Goal: Use online tool/utility: Use online tool/utility

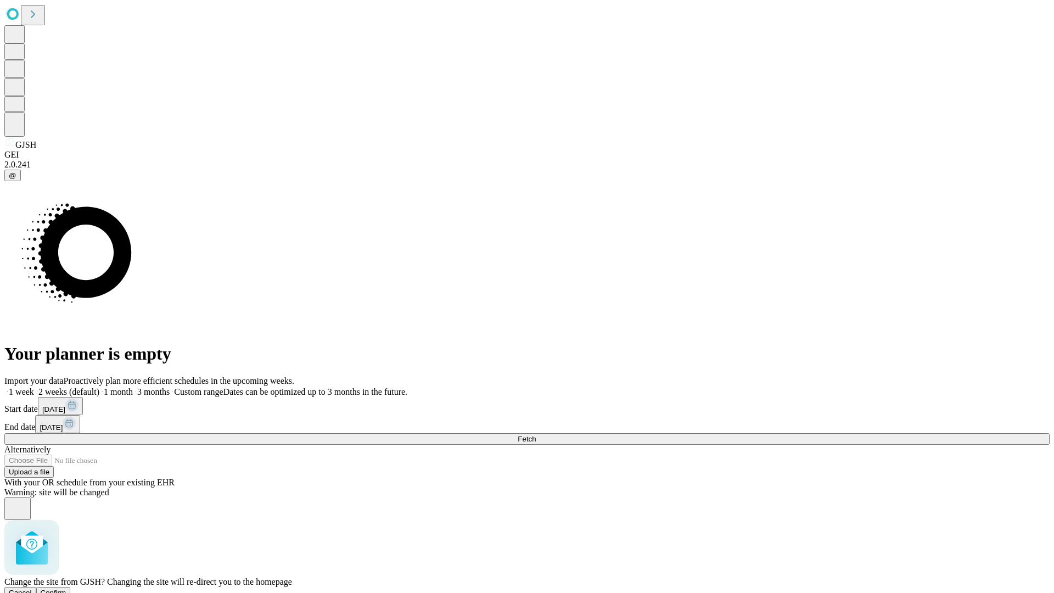
click at [66, 589] on span "Confirm" at bounding box center [54, 593] width 26 height 8
click at [34, 387] on label "1 week" at bounding box center [19, 391] width 30 height 9
click at [536, 435] on span "Fetch" at bounding box center [527, 439] width 18 height 8
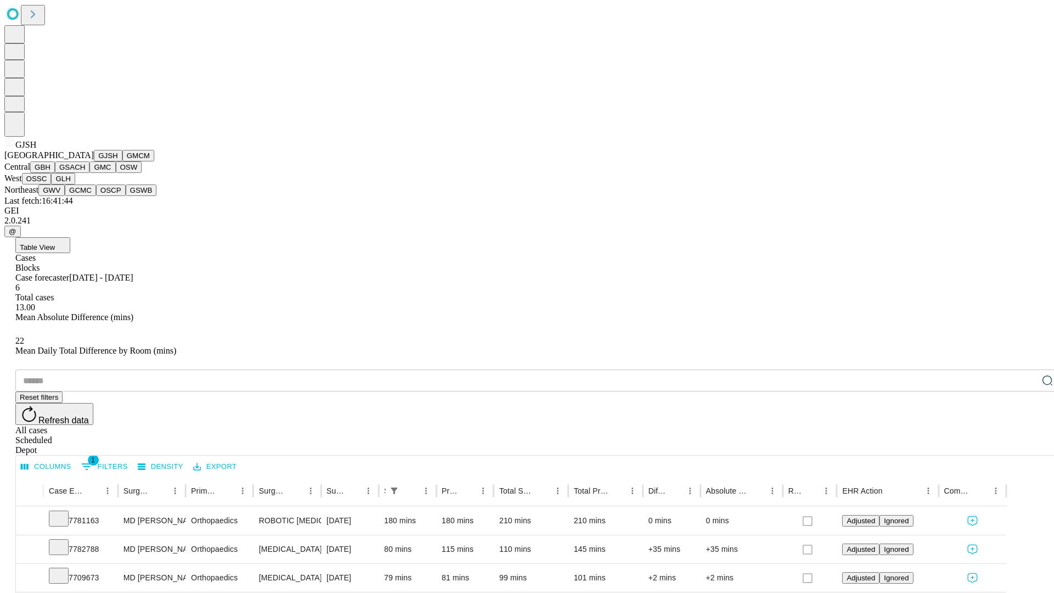
click at [122, 161] on button "GMCM" at bounding box center [138, 156] width 32 height 12
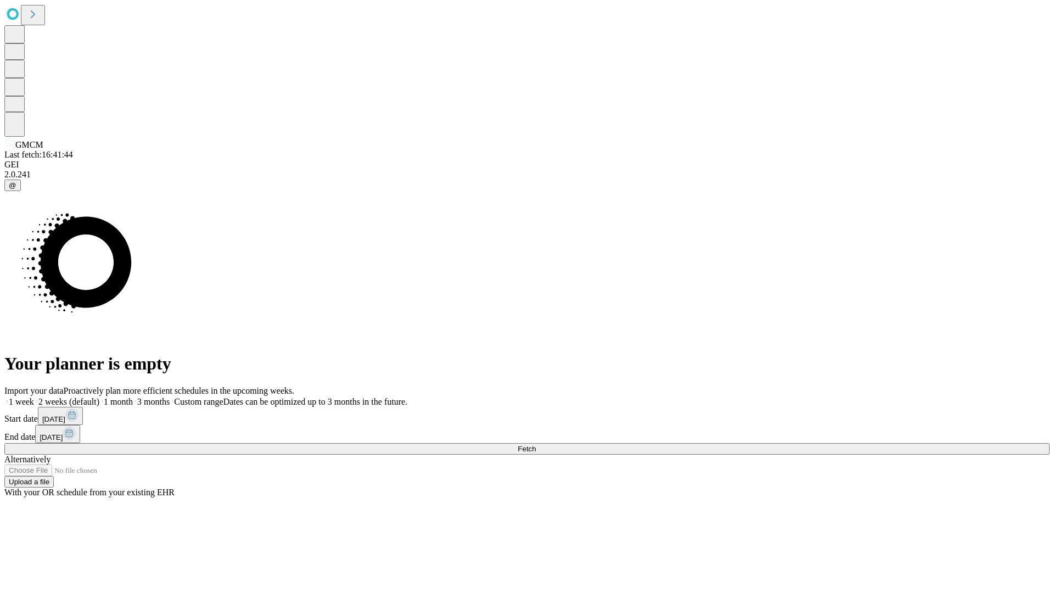
click at [34, 397] on label "1 week" at bounding box center [19, 401] width 30 height 9
click at [536, 445] on span "Fetch" at bounding box center [527, 449] width 18 height 8
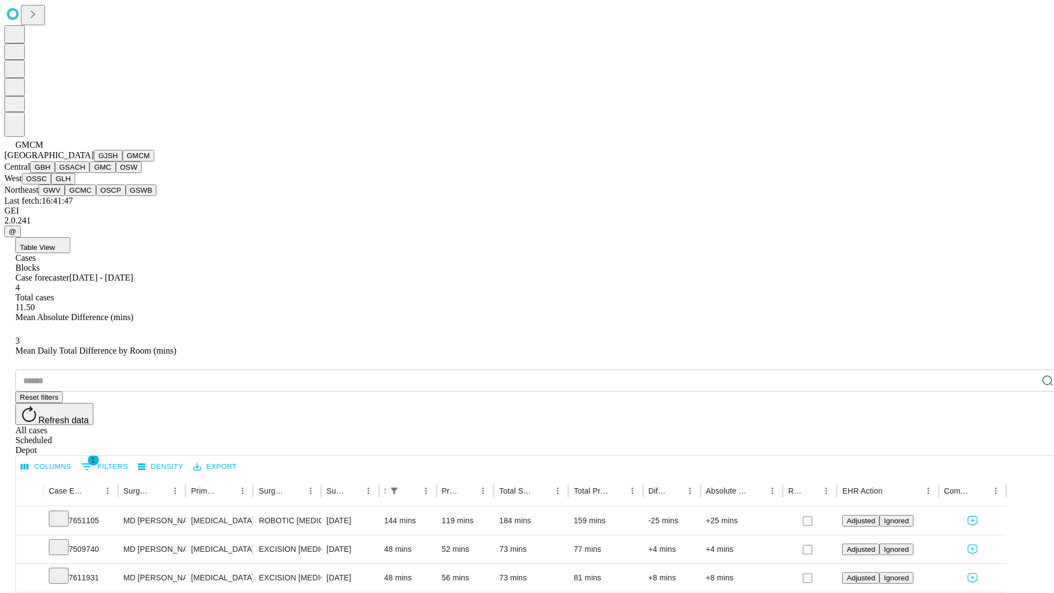
click at [55, 173] on button "GBH" at bounding box center [42, 167] width 25 height 12
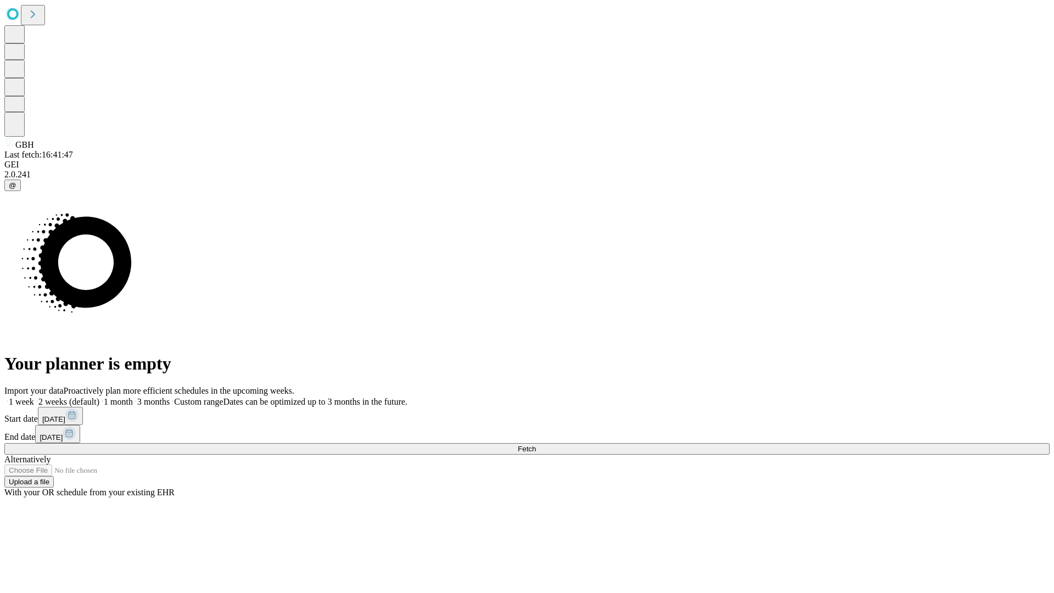
click at [34, 397] on label "1 week" at bounding box center [19, 401] width 30 height 9
click at [536, 445] on span "Fetch" at bounding box center [527, 449] width 18 height 8
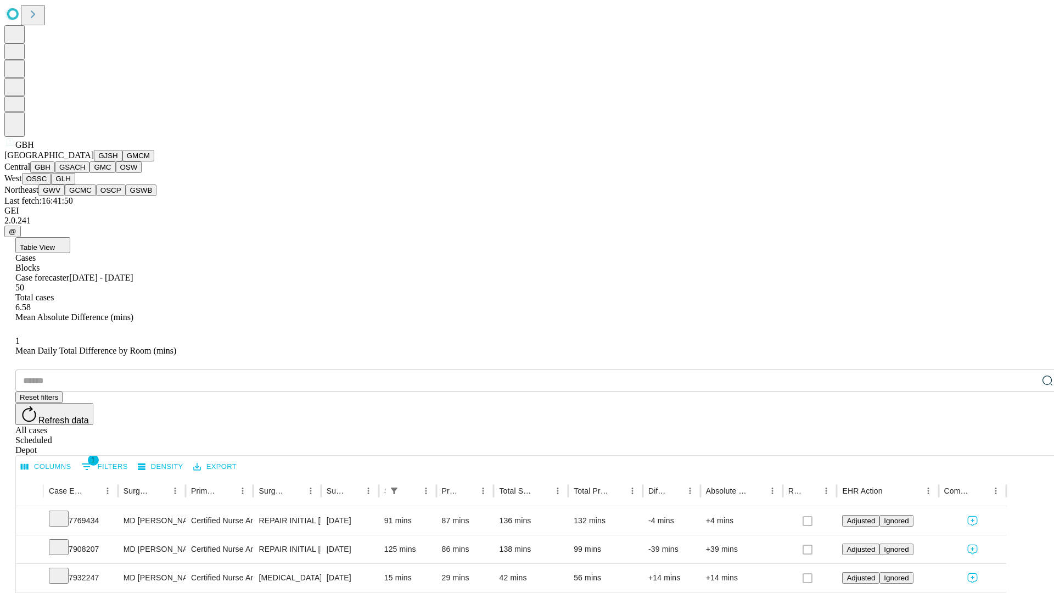
click at [85, 173] on button "GSACH" at bounding box center [72, 167] width 35 height 12
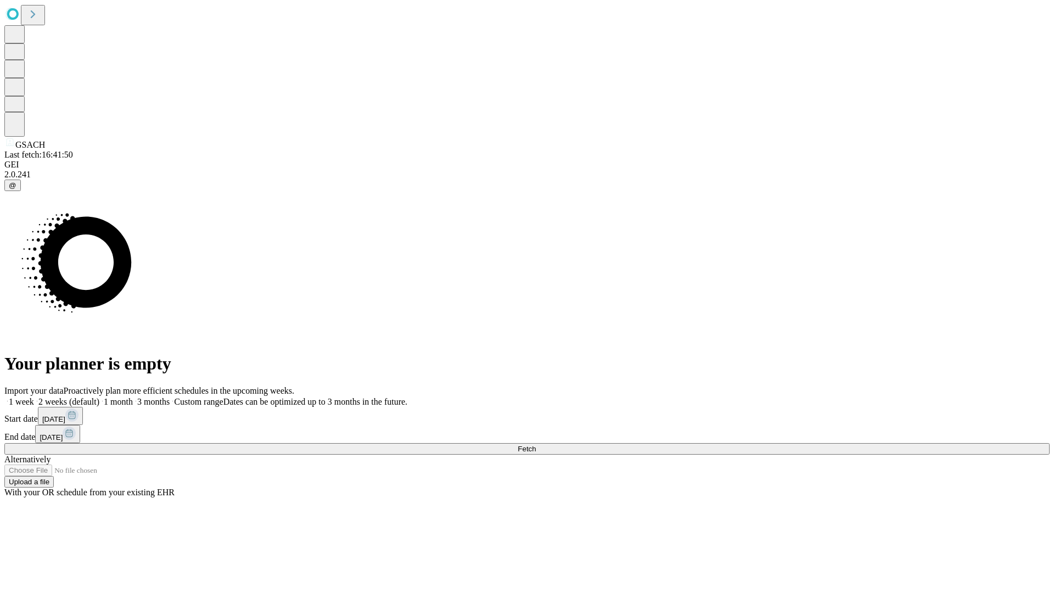
click at [34, 397] on label "1 week" at bounding box center [19, 401] width 30 height 9
click at [536, 445] on span "Fetch" at bounding box center [527, 449] width 18 height 8
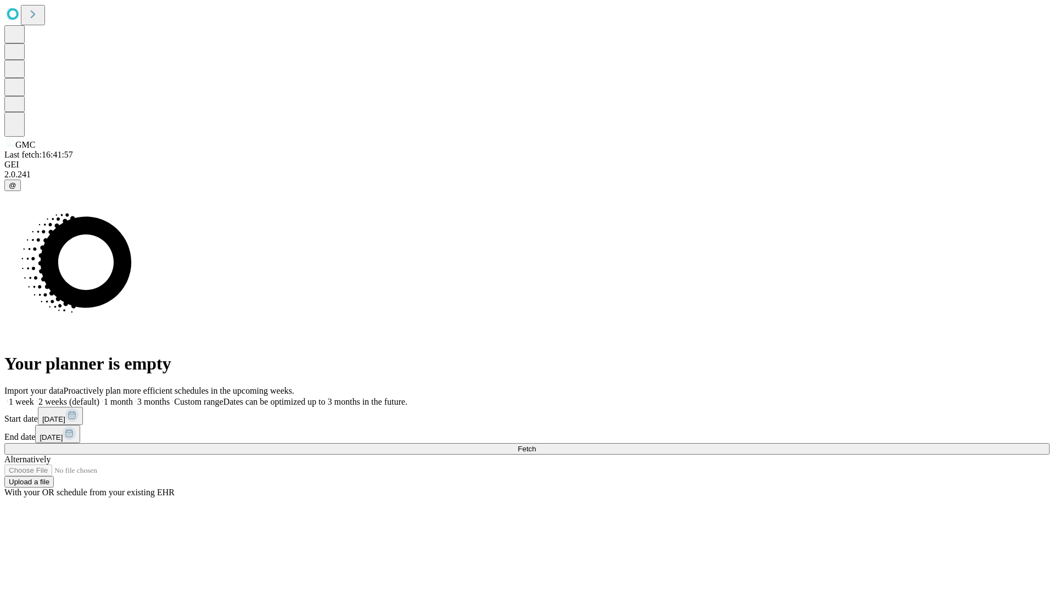
click at [34, 397] on label "1 week" at bounding box center [19, 401] width 30 height 9
click at [536, 445] on span "Fetch" at bounding box center [527, 449] width 18 height 8
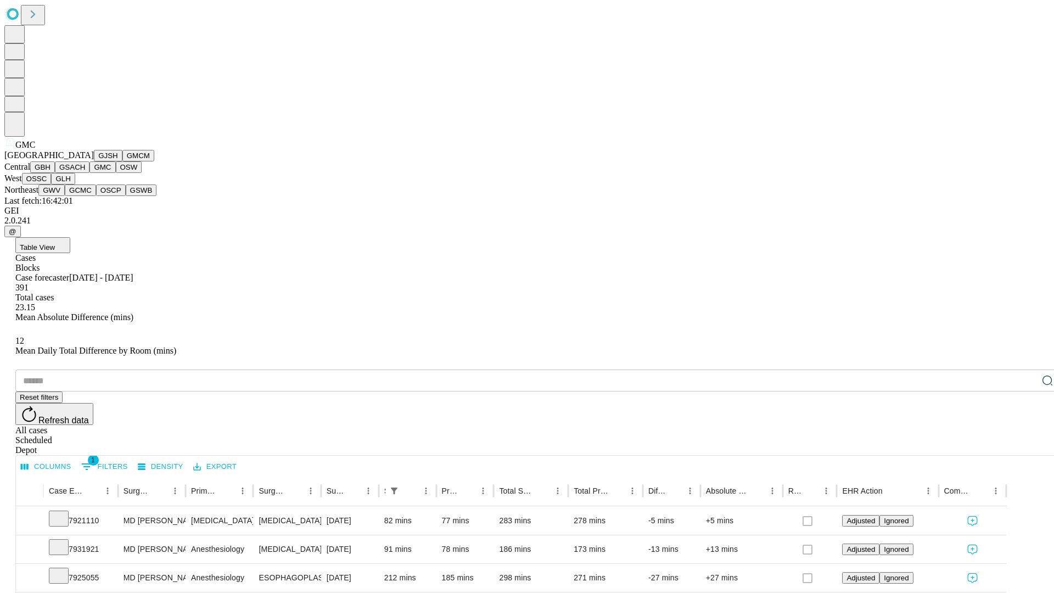
click at [116, 173] on button "OSW" at bounding box center [129, 167] width 26 height 12
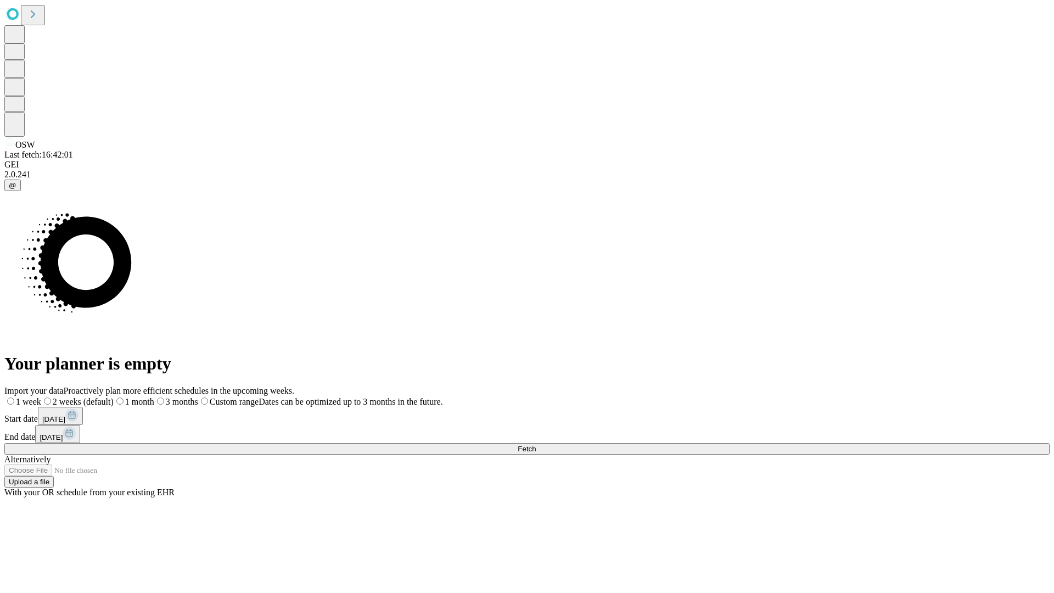
click at [41, 397] on label "1 week" at bounding box center [22, 401] width 37 height 9
click at [536, 445] on span "Fetch" at bounding box center [527, 449] width 18 height 8
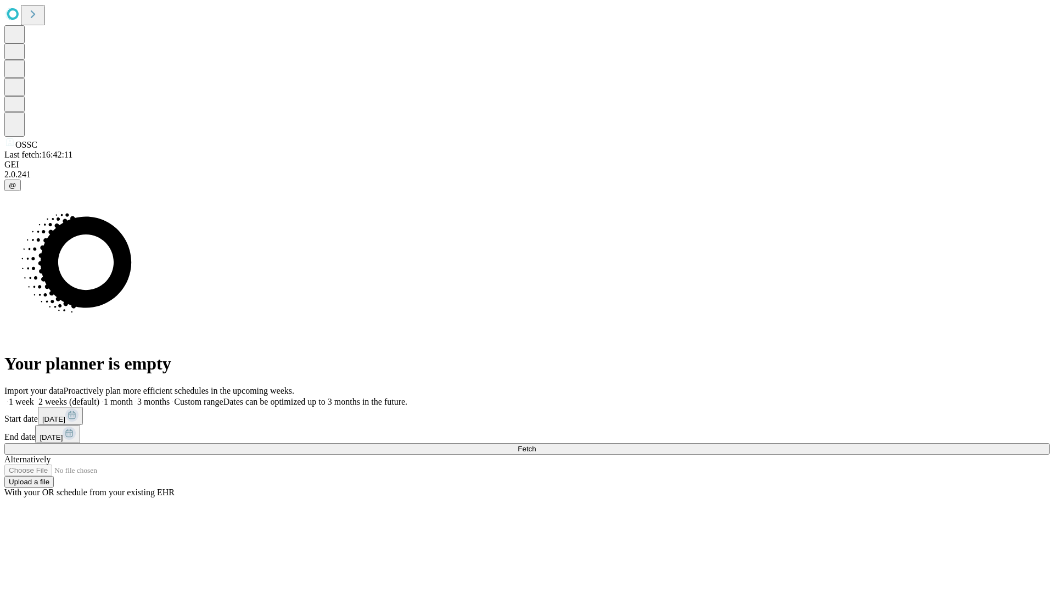
click at [34, 397] on label "1 week" at bounding box center [19, 401] width 30 height 9
click at [536, 445] on span "Fetch" at bounding box center [527, 449] width 18 height 8
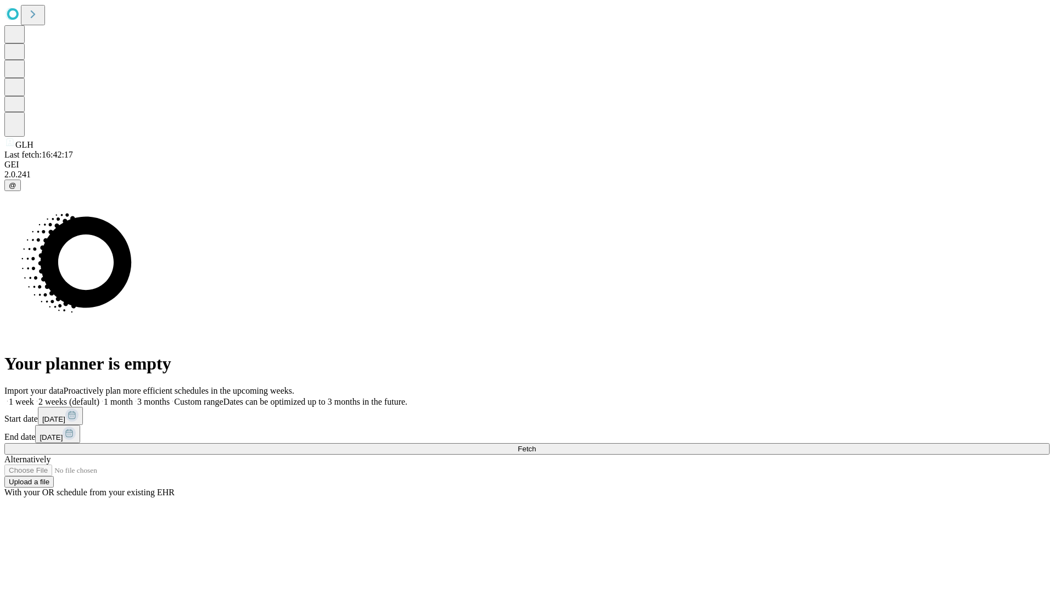
click at [34, 397] on label "1 week" at bounding box center [19, 401] width 30 height 9
click at [536, 445] on span "Fetch" at bounding box center [527, 449] width 18 height 8
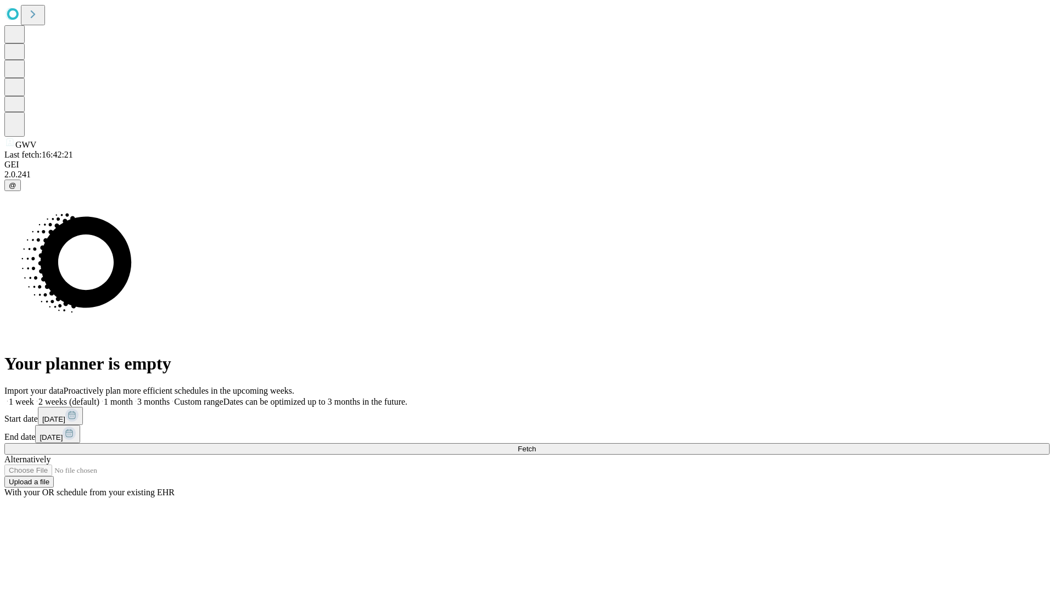
click at [34, 397] on label "1 week" at bounding box center [19, 401] width 30 height 9
click at [536, 445] on span "Fetch" at bounding box center [527, 449] width 18 height 8
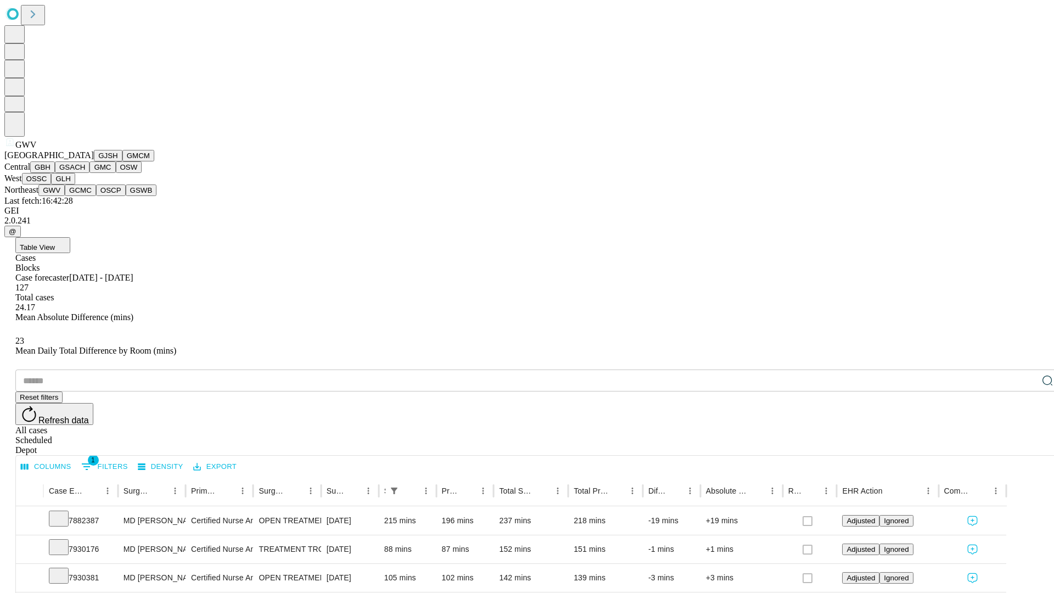
click at [85, 196] on button "GCMC" at bounding box center [80, 190] width 31 height 12
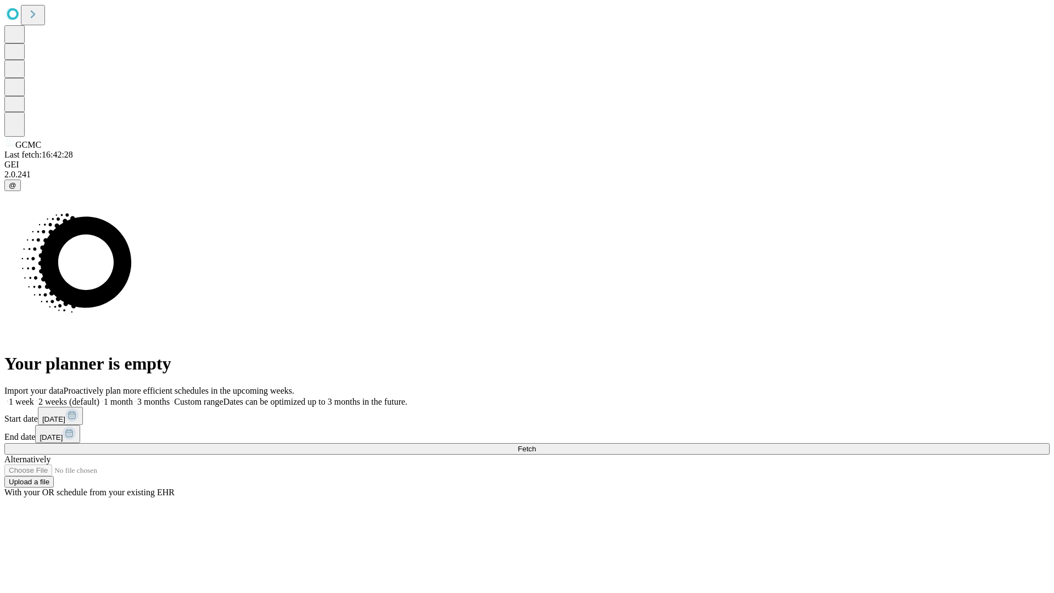
click at [536, 445] on span "Fetch" at bounding box center [527, 449] width 18 height 8
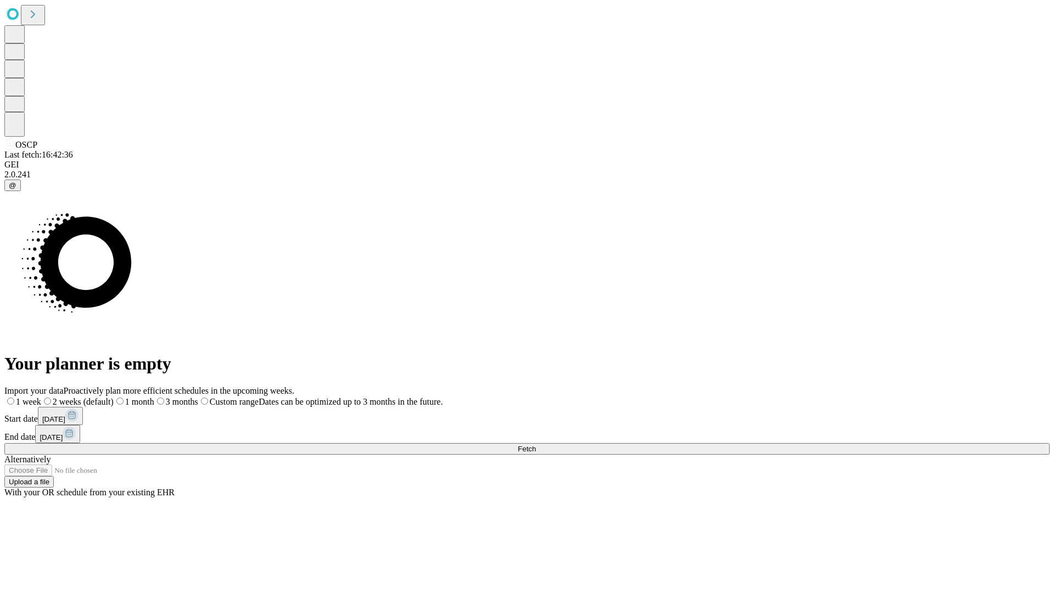
click at [41, 397] on label "1 week" at bounding box center [22, 401] width 37 height 9
click at [536, 445] on span "Fetch" at bounding box center [527, 449] width 18 height 8
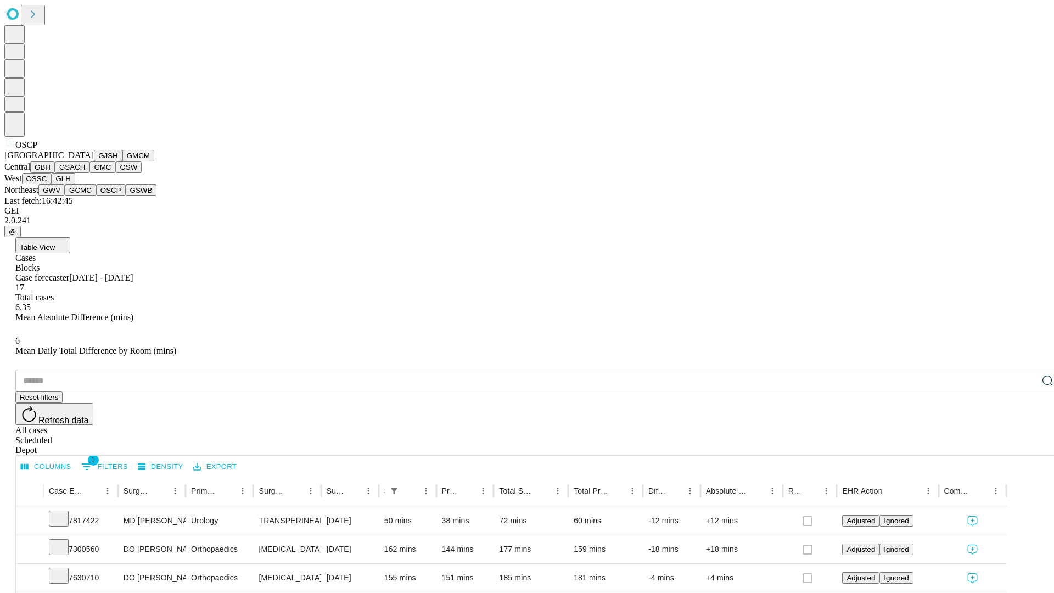
click at [126, 196] on button "GSWB" at bounding box center [141, 190] width 31 height 12
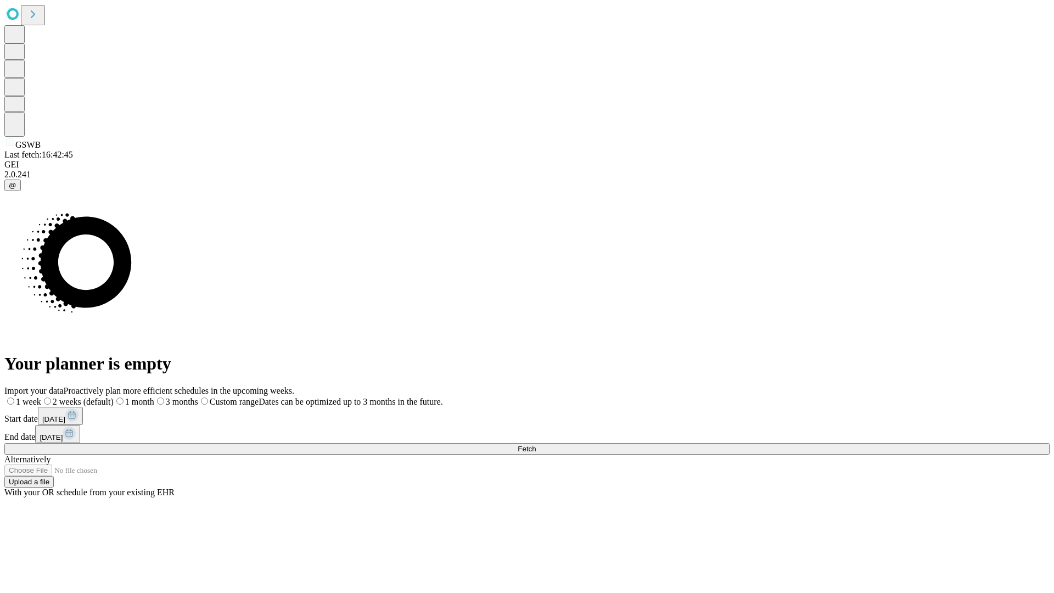
click at [41, 397] on label "1 week" at bounding box center [22, 401] width 37 height 9
click at [536, 445] on span "Fetch" at bounding box center [527, 449] width 18 height 8
